Goal: Task Accomplishment & Management: Complete application form

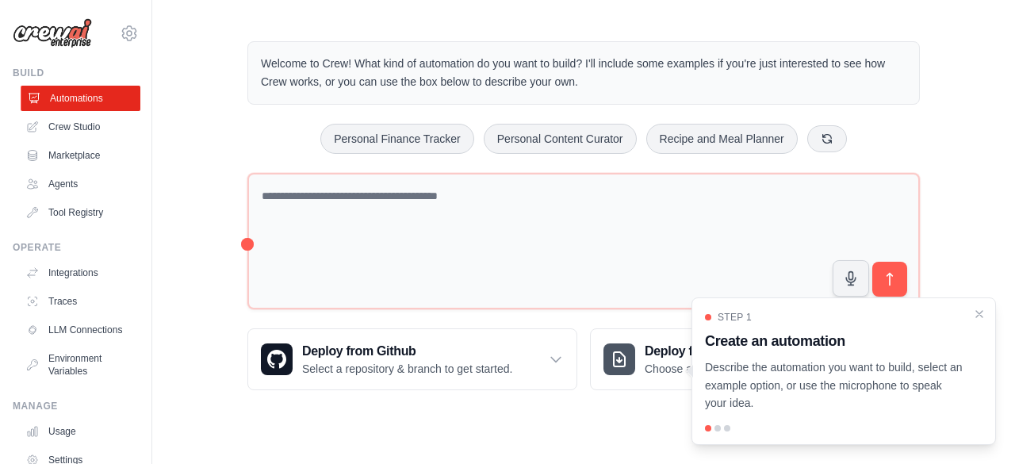
click at [83, 92] on link "Automations" at bounding box center [81, 98] width 120 height 25
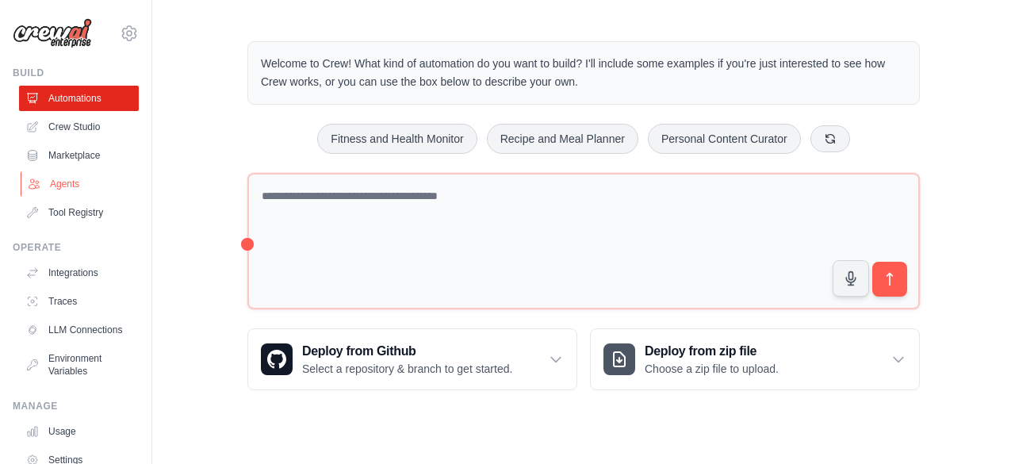
click at [56, 186] on link "Agents" at bounding box center [81, 183] width 120 height 25
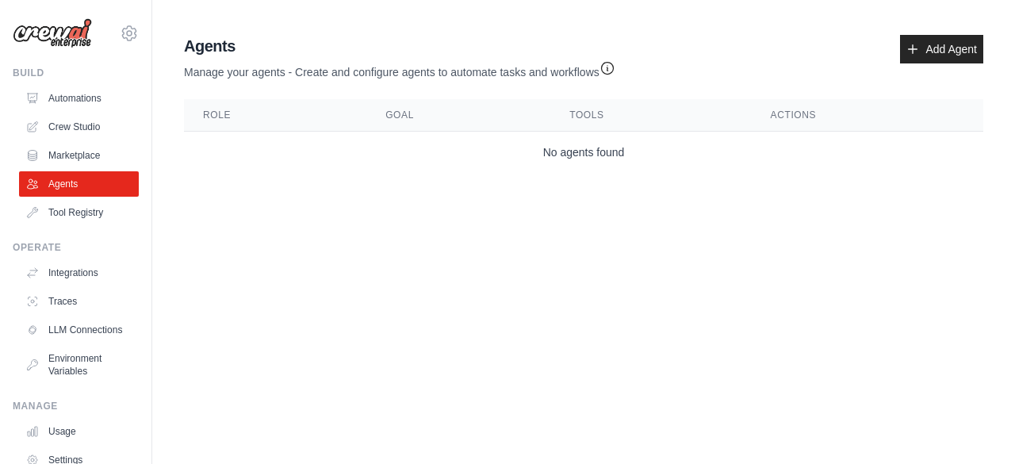
click at [242, 123] on th "Role" at bounding box center [275, 115] width 182 height 33
click at [269, 115] on th "Role" at bounding box center [275, 115] width 182 height 33
click at [927, 40] on link "Add Agent" at bounding box center [941, 49] width 83 height 29
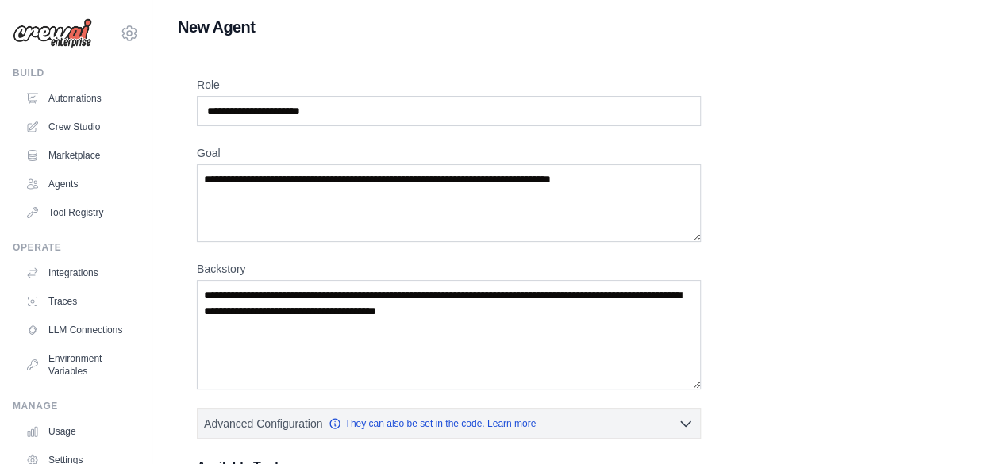
click at [566, 70] on div "Role Goal [GEOGRAPHIC_DATA] Advanced Configuration They can also be set in the …" at bounding box center [578, 441] width 800 height 787
click at [414, 123] on input "Role" at bounding box center [449, 111] width 504 height 30
click at [406, 109] on input "Role" at bounding box center [449, 111] width 504 height 30
type input "**********"
click at [657, 193] on textarea "Goal" at bounding box center [449, 203] width 504 height 78
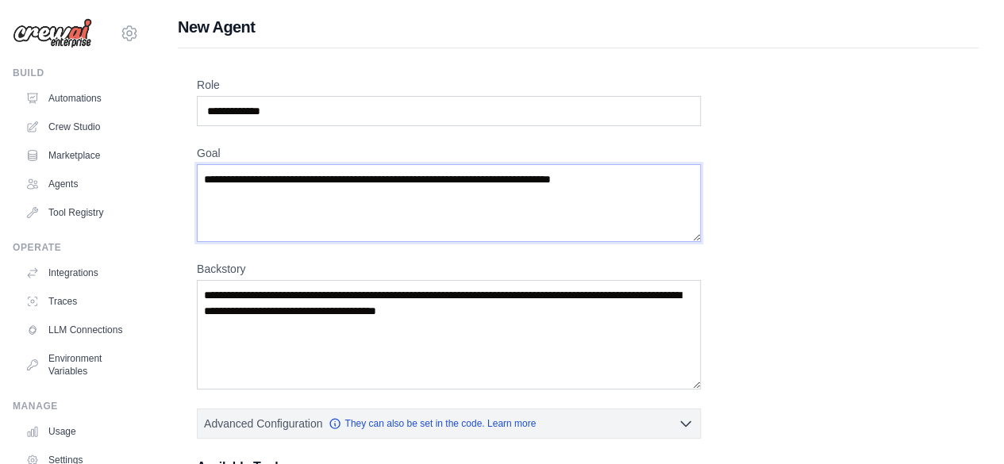
paste textarea "**********"
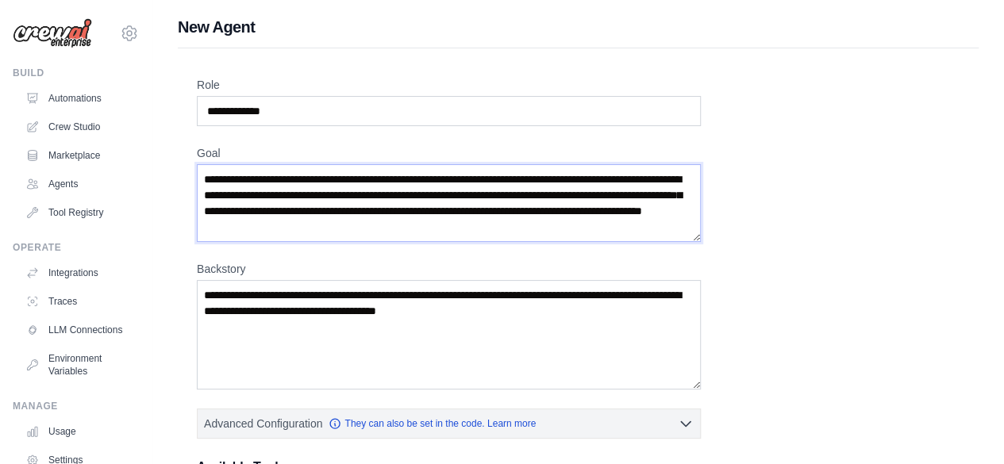
type textarea "**********"
click at [528, 316] on textarea "Backstory" at bounding box center [449, 334] width 504 height 109
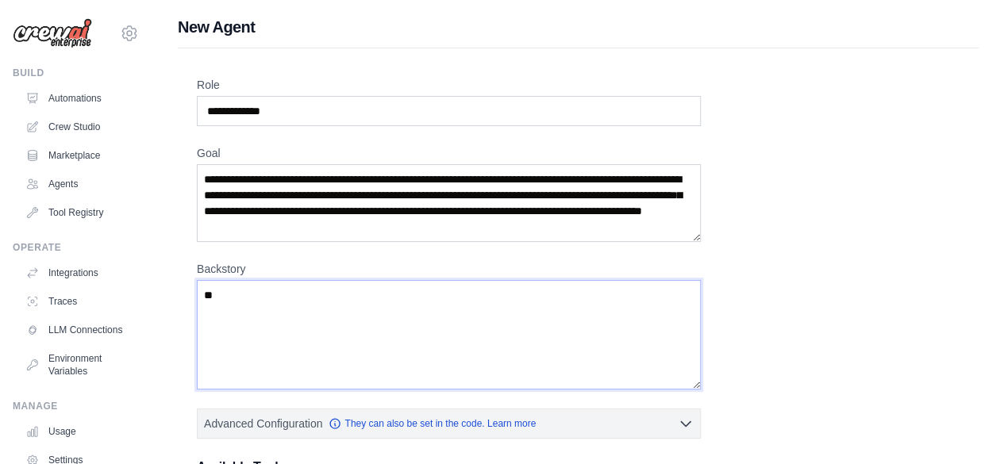
type textarea "*"
click at [333, 307] on textarea "**********" at bounding box center [449, 334] width 504 height 109
paste textarea "**********"
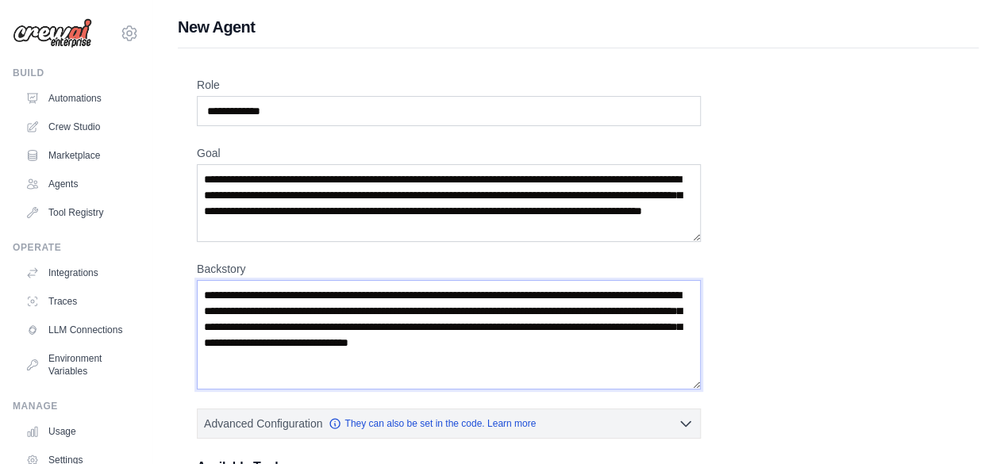
click at [333, 307] on textarea "**********" at bounding box center [449, 334] width 504 height 109
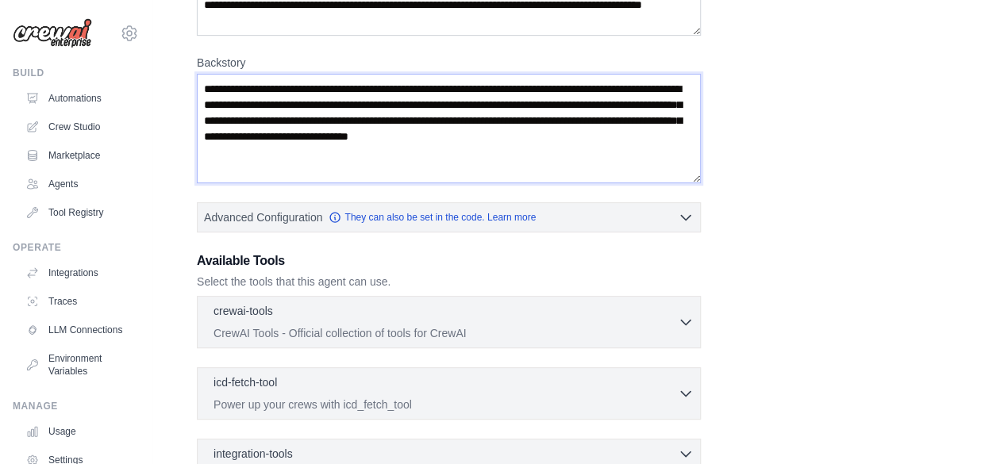
scroll to position [259, 0]
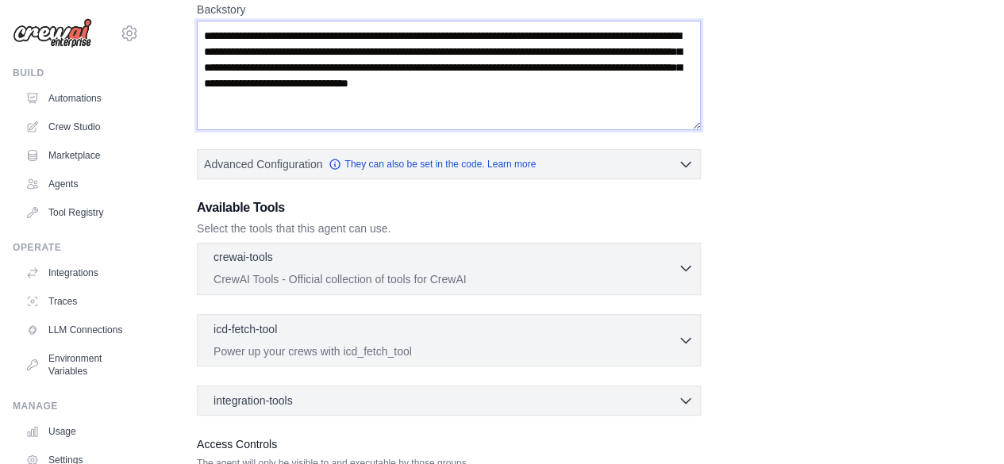
type textarea "**********"
click at [539, 272] on p "CrewAI Tools - Official collection of tools for CrewAI" at bounding box center [445, 279] width 464 height 16
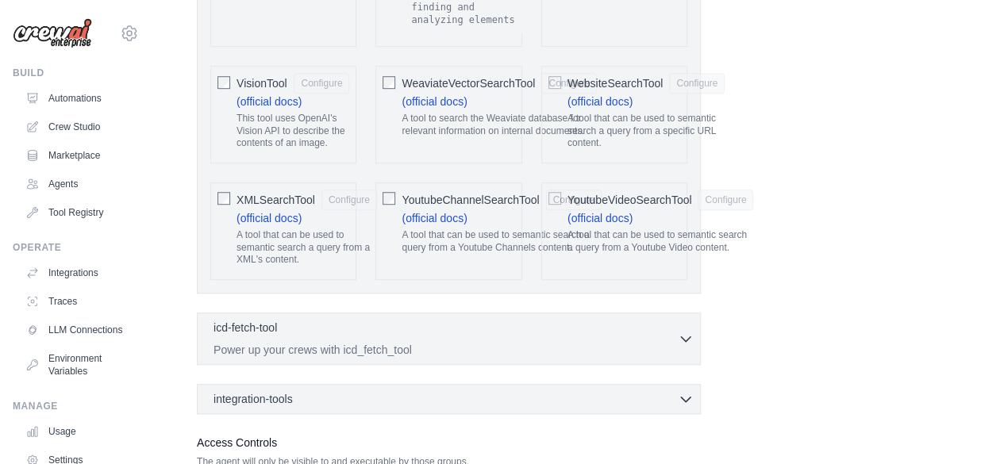
scroll to position [3567, 0]
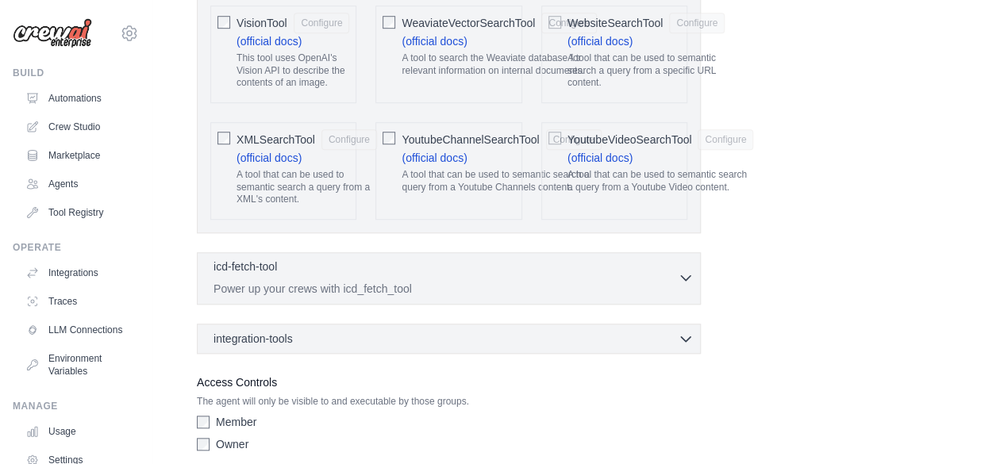
click at [455, 281] on p "Power up your crews with icd_fetch_tool" at bounding box center [445, 289] width 464 height 16
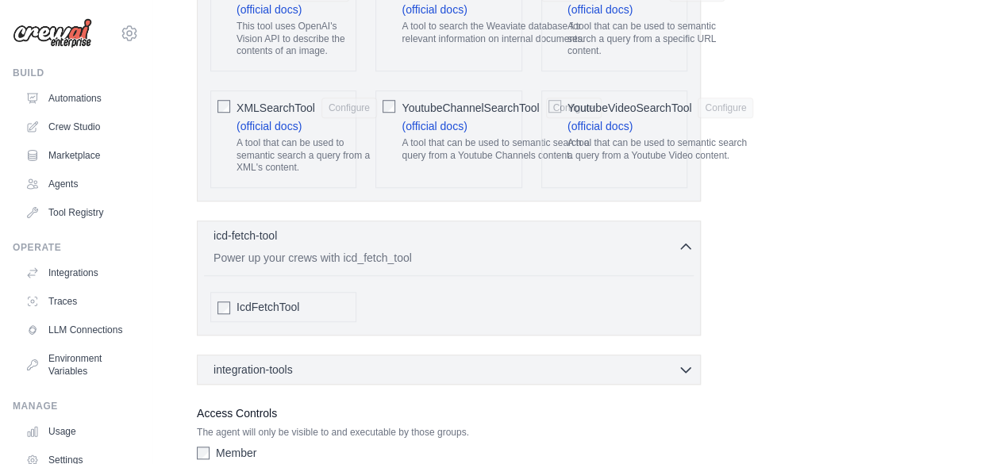
scroll to position [3628, 0]
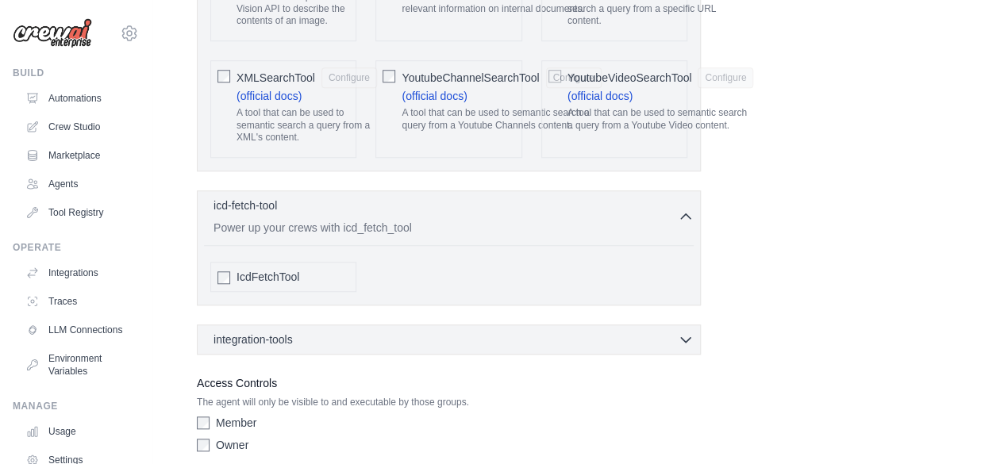
click at [410, 332] on div "integration-tools 0 selected" at bounding box center [453, 340] width 480 height 16
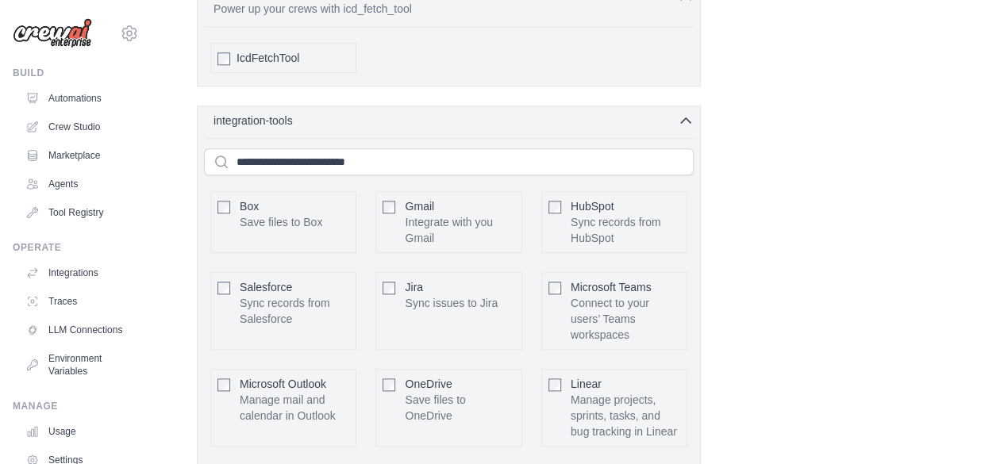
scroll to position [3842, 0]
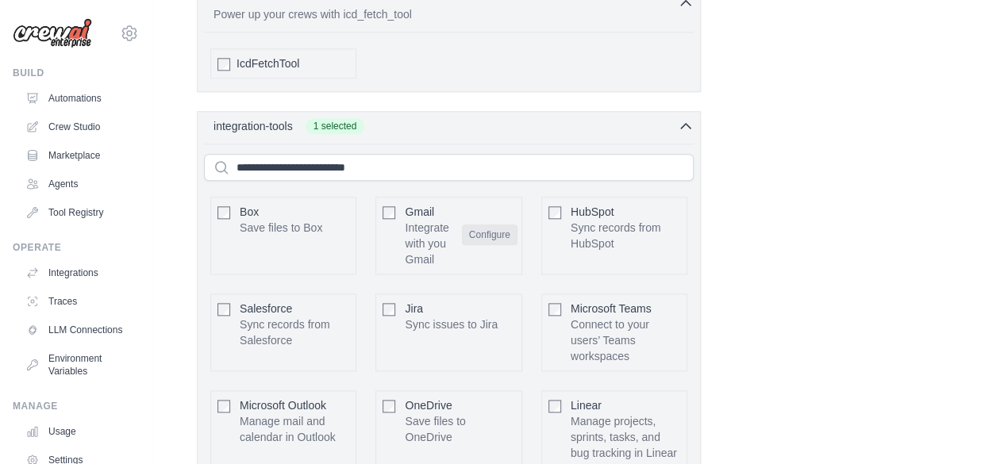
click at [490, 224] on button "Configure" at bounding box center [490, 234] width 56 height 21
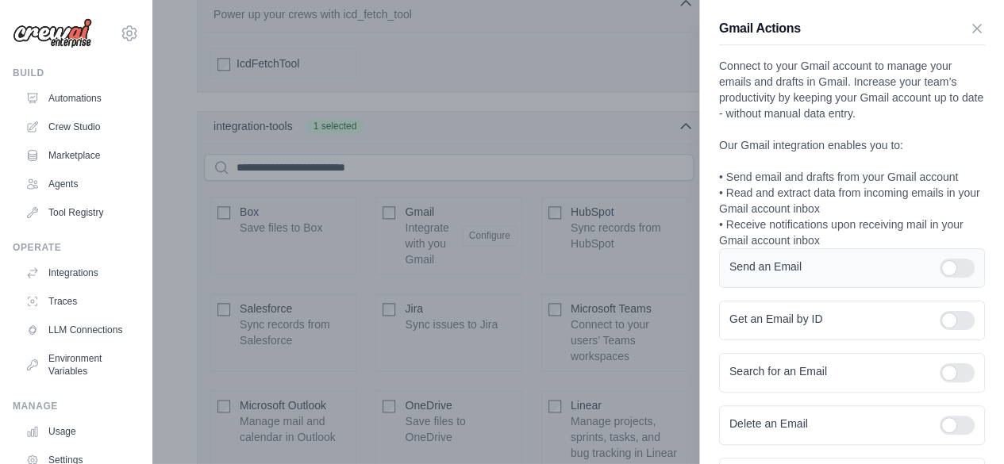
click at [952, 271] on div at bounding box center [956, 268] width 35 height 19
click at [947, 318] on div at bounding box center [956, 320] width 35 height 19
click at [949, 377] on div at bounding box center [956, 372] width 35 height 19
click at [939, 263] on div at bounding box center [956, 268] width 35 height 19
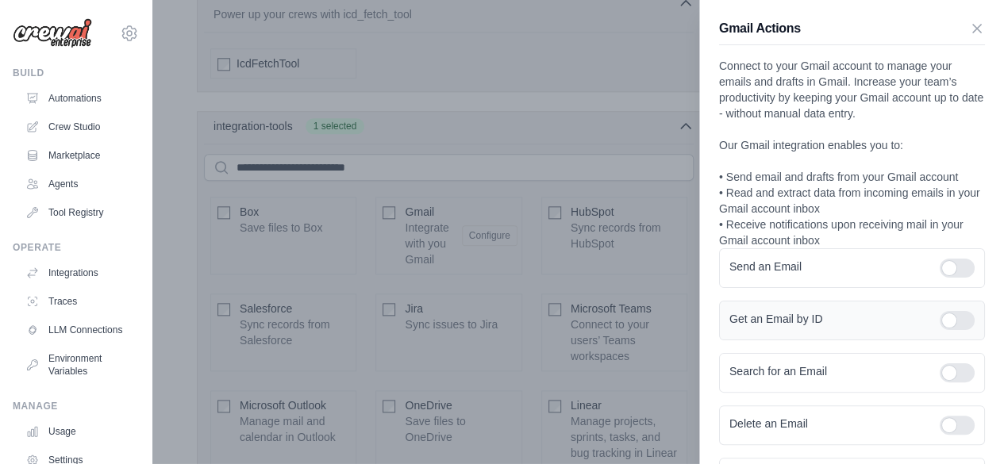
click at [941, 321] on div at bounding box center [956, 320] width 35 height 19
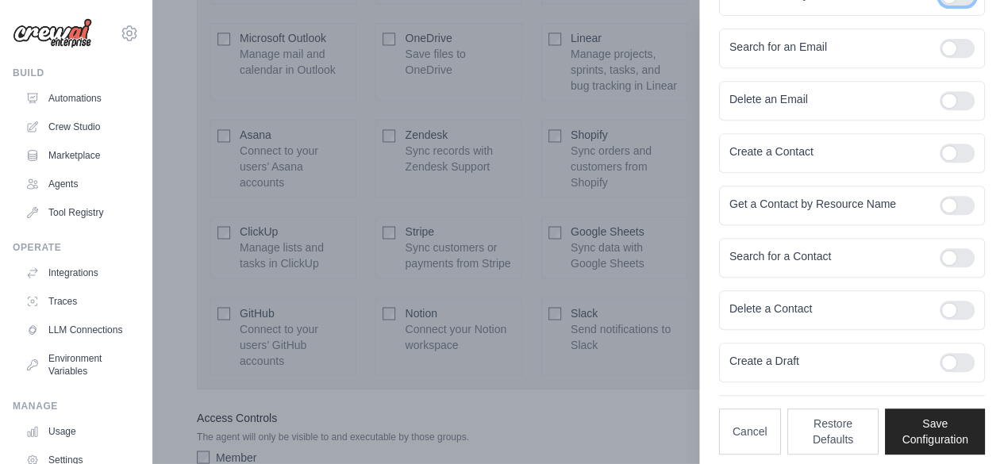
scroll to position [328, 0]
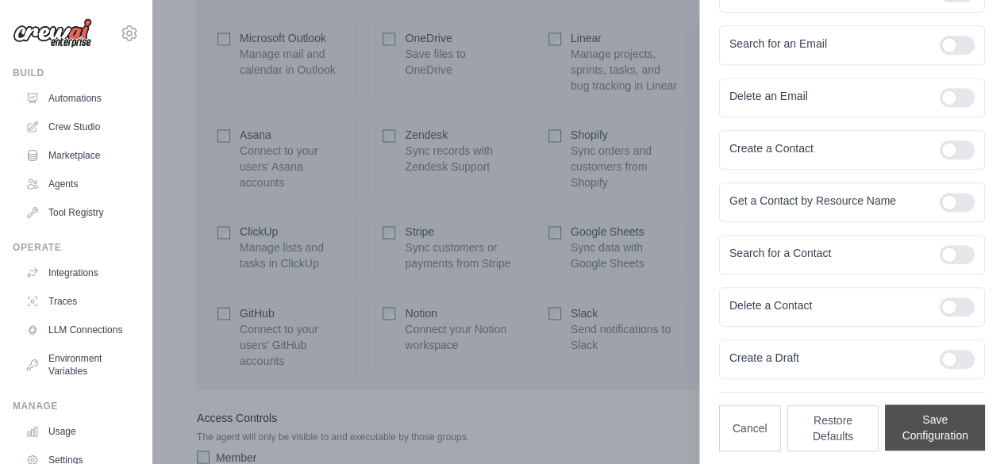
click at [919, 431] on button "Save Configuration" at bounding box center [935, 428] width 100 height 46
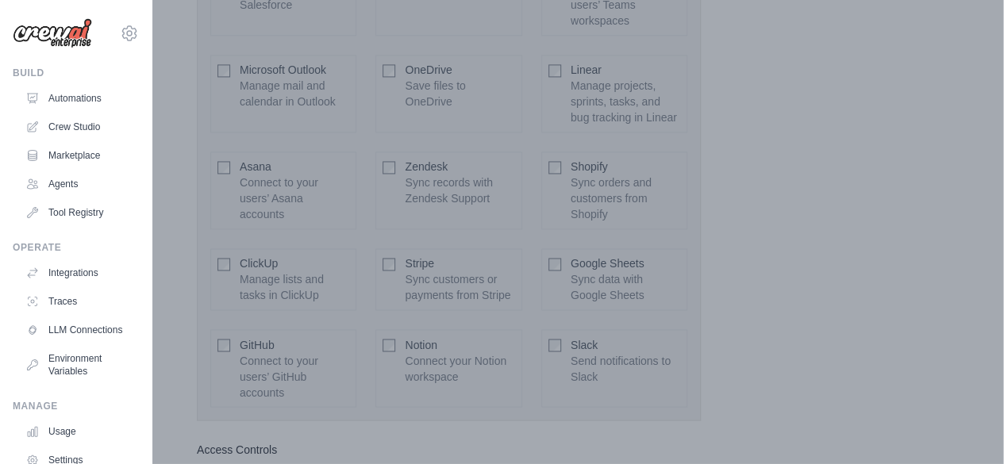
scroll to position [4241, 0]
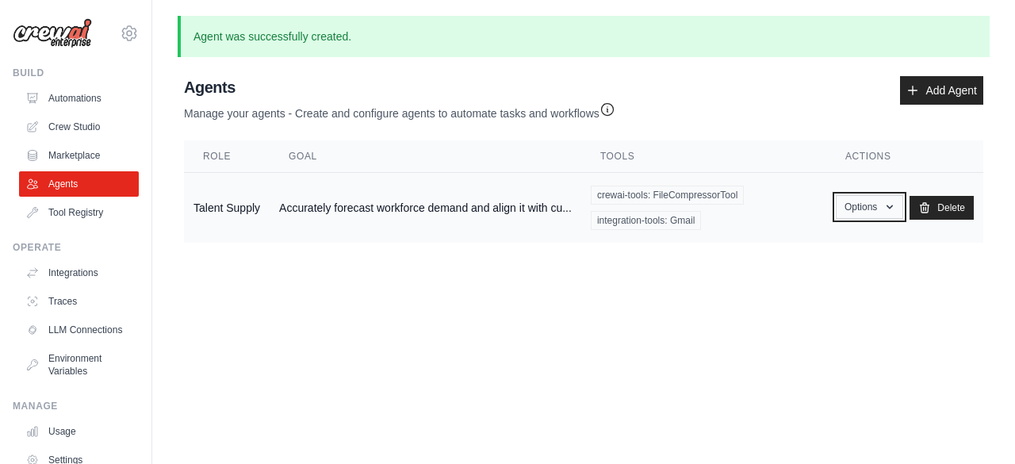
click at [879, 213] on button "Options" at bounding box center [869, 207] width 67 height 24
click at [831, 245] on link "Show" at bounding box center [846, 243] width 114 height 29
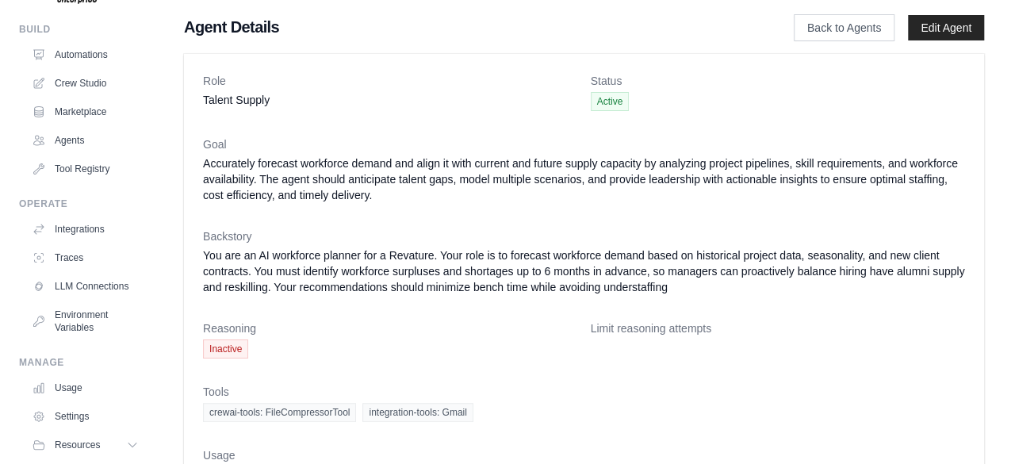
scroll to position [105, 0]
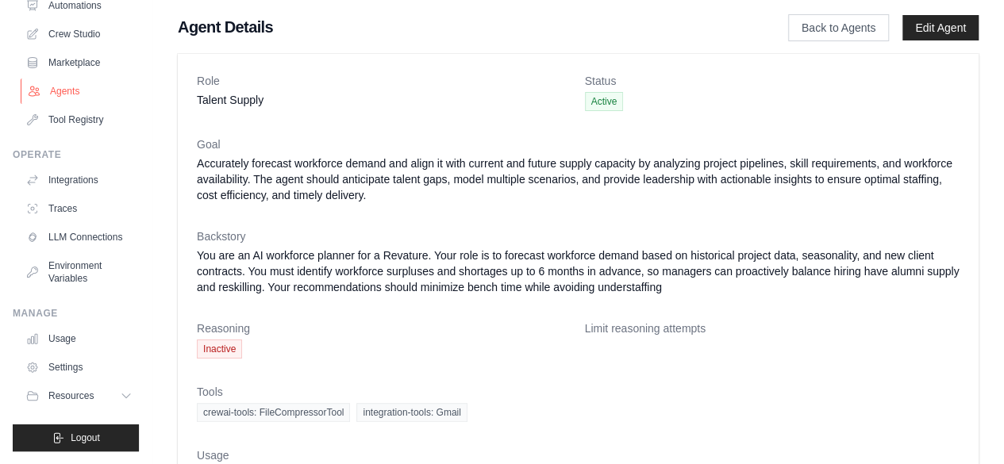
click at [52, 81] on link "Agents" at bounding box center [81, 91] width 120 height 25
